Goal: Information Seeking & Learning: Learn about a topic

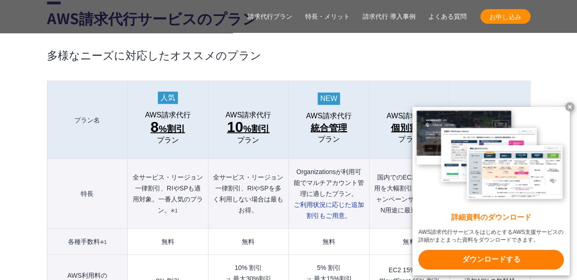
scroll to position [1004, 0]
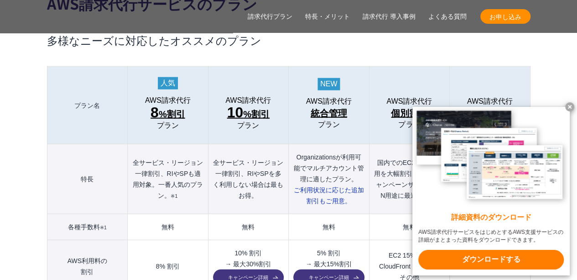
click at [569, 103] on x-t at bounding box center [569, 106] width 9 height 9
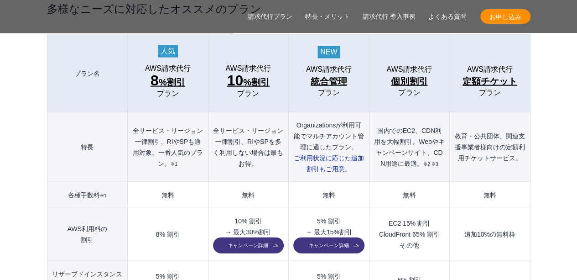
scroll to position [1049, 0]
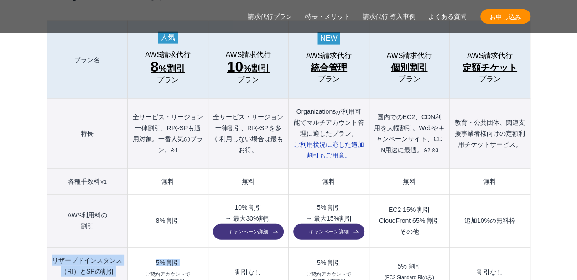
drag, startPoint x: 54, startPoint y: 239, endPoint x: 190, endPoint y: 238, distance: 135.5
click at [190, 247] on tr "リザーブドインスタンス （[GEOGRAPHIC_DATA]）とSPの割引 (全プラン購入は可能) 5% 割引 ご契約アカウントで RI/SP共有可能 割引な…" at bounding box center [288, 272] width 483 height 50
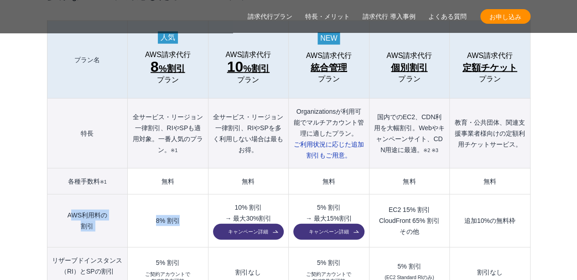
drag, startPoint x: 69, startPoint y: 194, endPoint x: 183, endPoint y: 205, distance: 113.7
click at [183, 205] on tr "AWS利用料の 割引 8% 割引 10% 割引 → 最大30%割引 キャンペーン詳細 5% 割引 → 最大15%割引 キャンペーン詳細 EC2 15% 割引 …" at bounding box center [288, 220] width 483 height 53
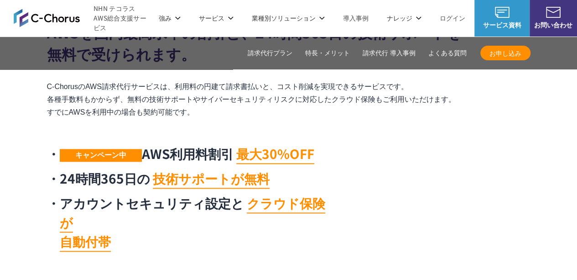
scroll to position [456, 0]
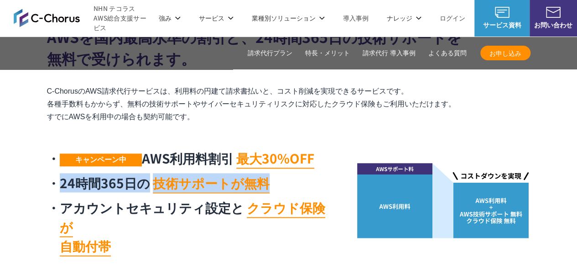
drag, startPoint x: 62, startPoint y: 183, endPoint x: 266, endPoint y: 182, distance: 204.9
click at [266, 182] on li "24時間365日の 技術サポートが無料" at bounding box center [190, 182] width 287 height 19
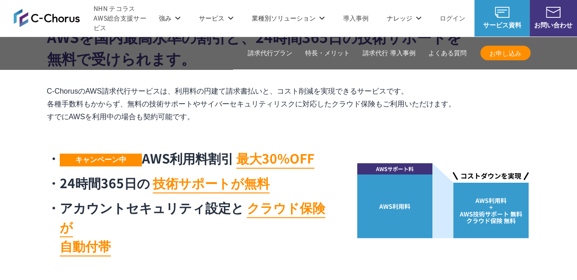
drag, startPoint x: 262, startPoint y: 197, endPoint x: 221, endPoint y: 203, distance: 41.4
click at [256, 198] on ul "キャンペーン中 AWS利用料割引 最大30%OFF 24時間365日の 技術サポートが無料 アカウントセキュリティ設定と クラウド保険が 自動付帯" at bounding box center [190, 201] width 287 height 107
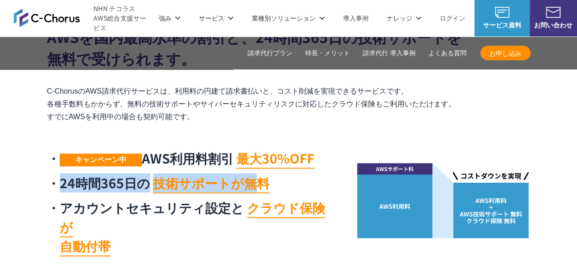
drag, startPoint x: 63, startPoint y: 183, endPoint x: 255, endPoint y: 184, distance: 192.6
click at [258, 183] on li "24時間365日の 技術サポートが無料" at bounding box center [190, 182] width 287 height 19
click at [181, 189] on mark "技術サポートが無料" at bounding box center [211, 183] width 117 height 20
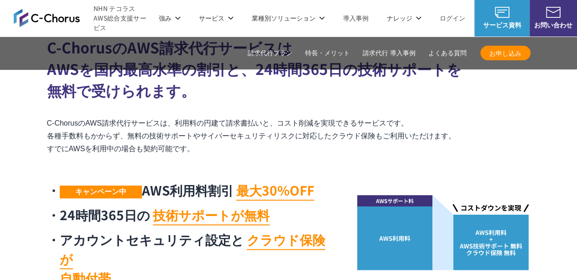
scroll to position [411, 0]
